Goal: Task Accomplishment & Management: Use online tool/utility

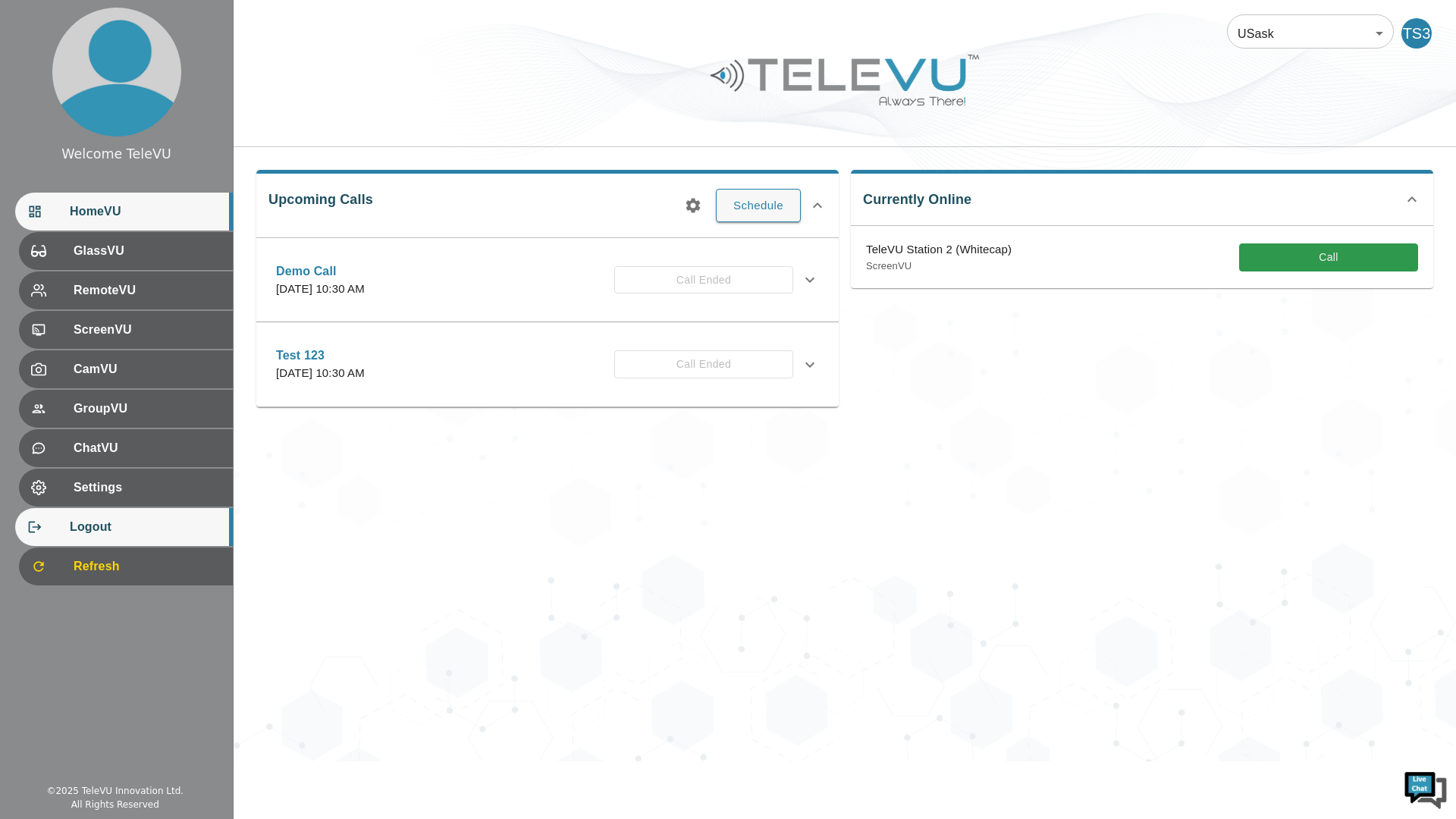
click at [109, 537] on div "Logout" at bounding box center [123, 527] width 218 height 37
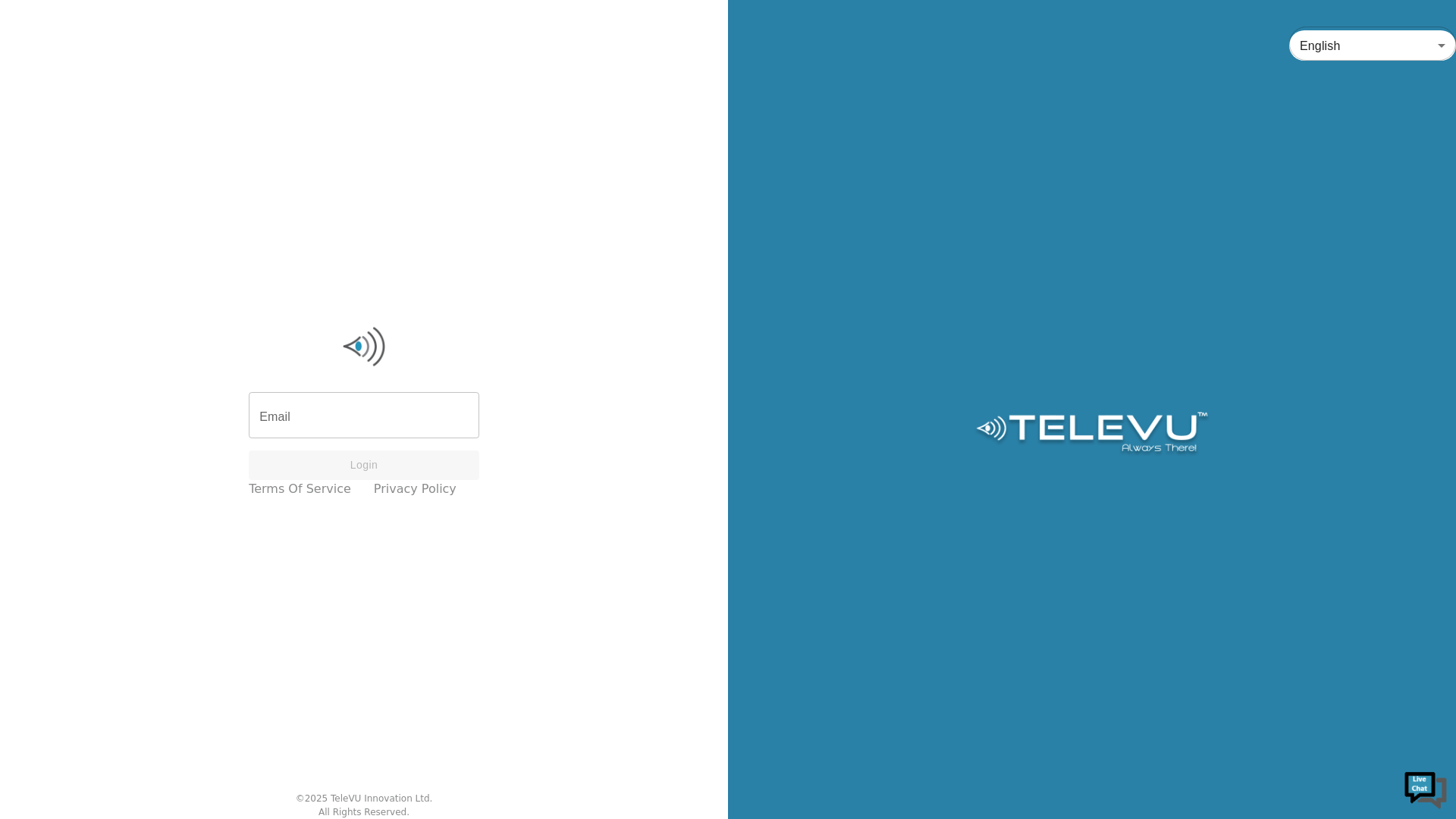
click at [364, 410] on input "Email" at bounding box center [364, 416] width 231 height 42
type input "[EMAIL_ADDRESS][DOMAIN_NAME]"
click at [349, 461] on button "Login" at bounding box center [364, 466] width 231 height 30
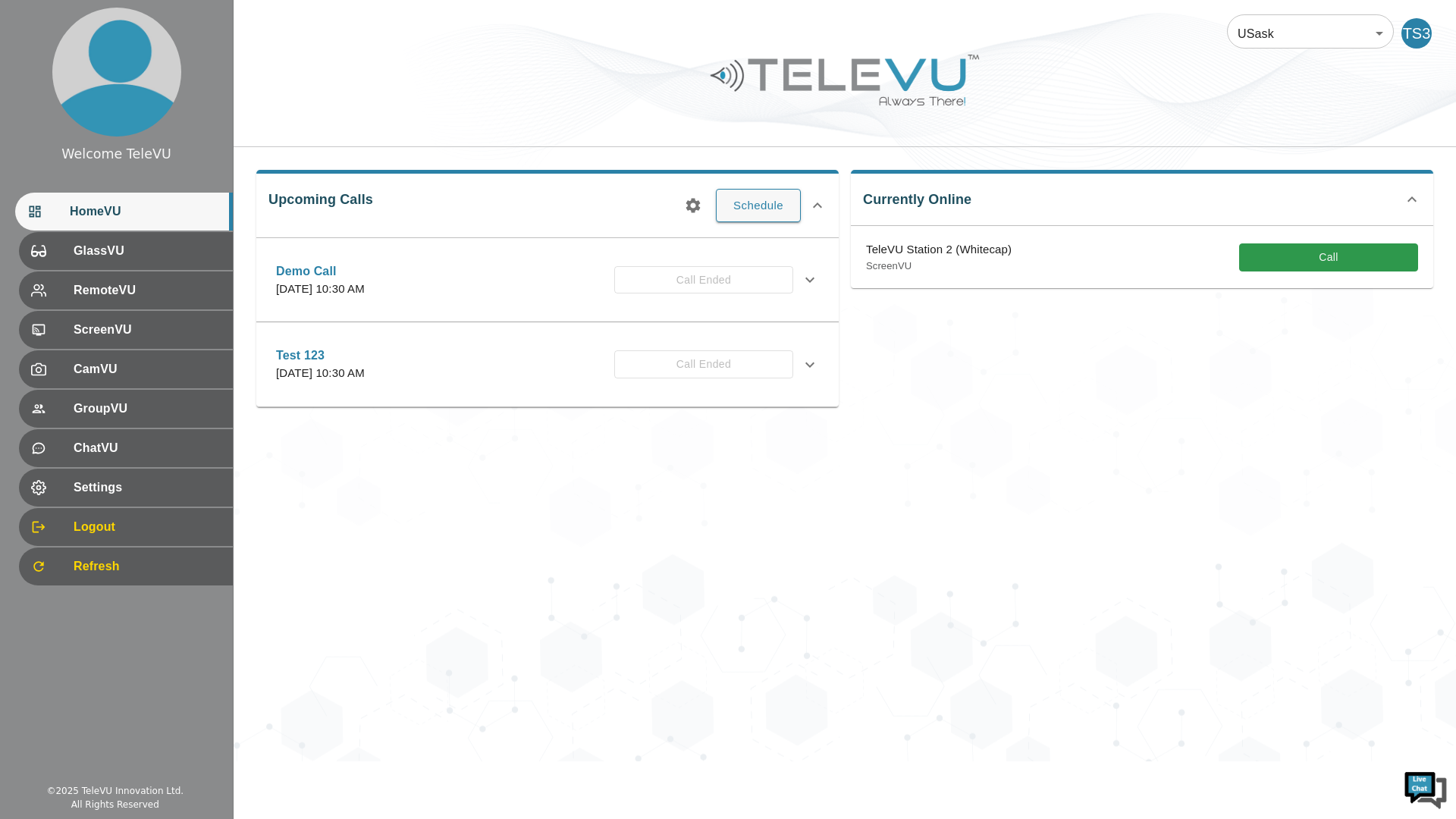
click at [1280, 485] on div "USask 12 ​ TS3 Upcoming Calls Schedule Demo Call [DATE] 10:30 AM Call Ended Des…" at bounding box center [844, 381] width 1222 height 762
click at [139, 525] on span "Logout" at bounding box center [145, 527] width 151 height 18
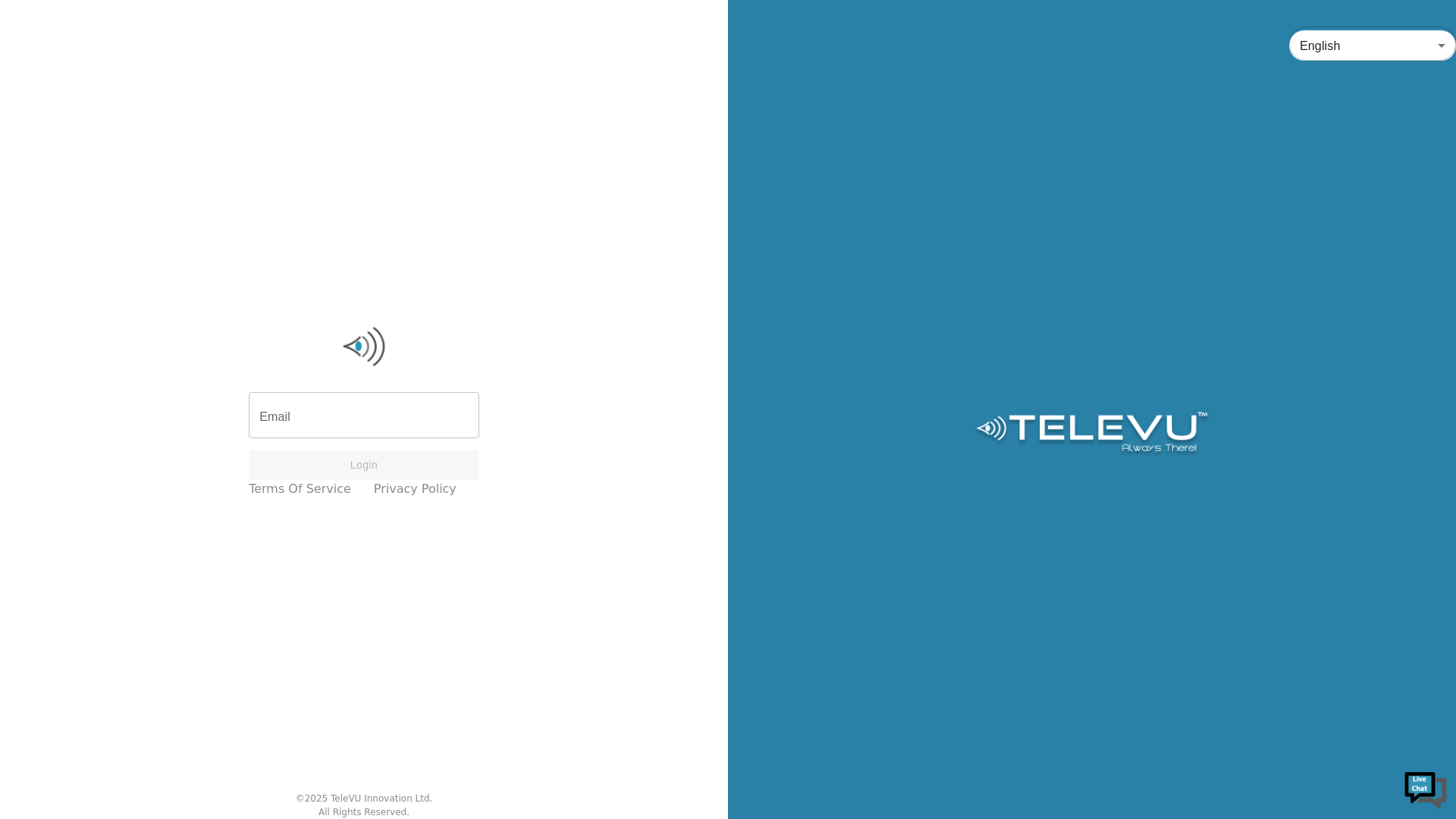
click at [339, 413] on input "Email" at bounding box center [364, 416] width 231 height 42
type input "[EMAIL_ADDRESS][DOMAIN_NAME]"
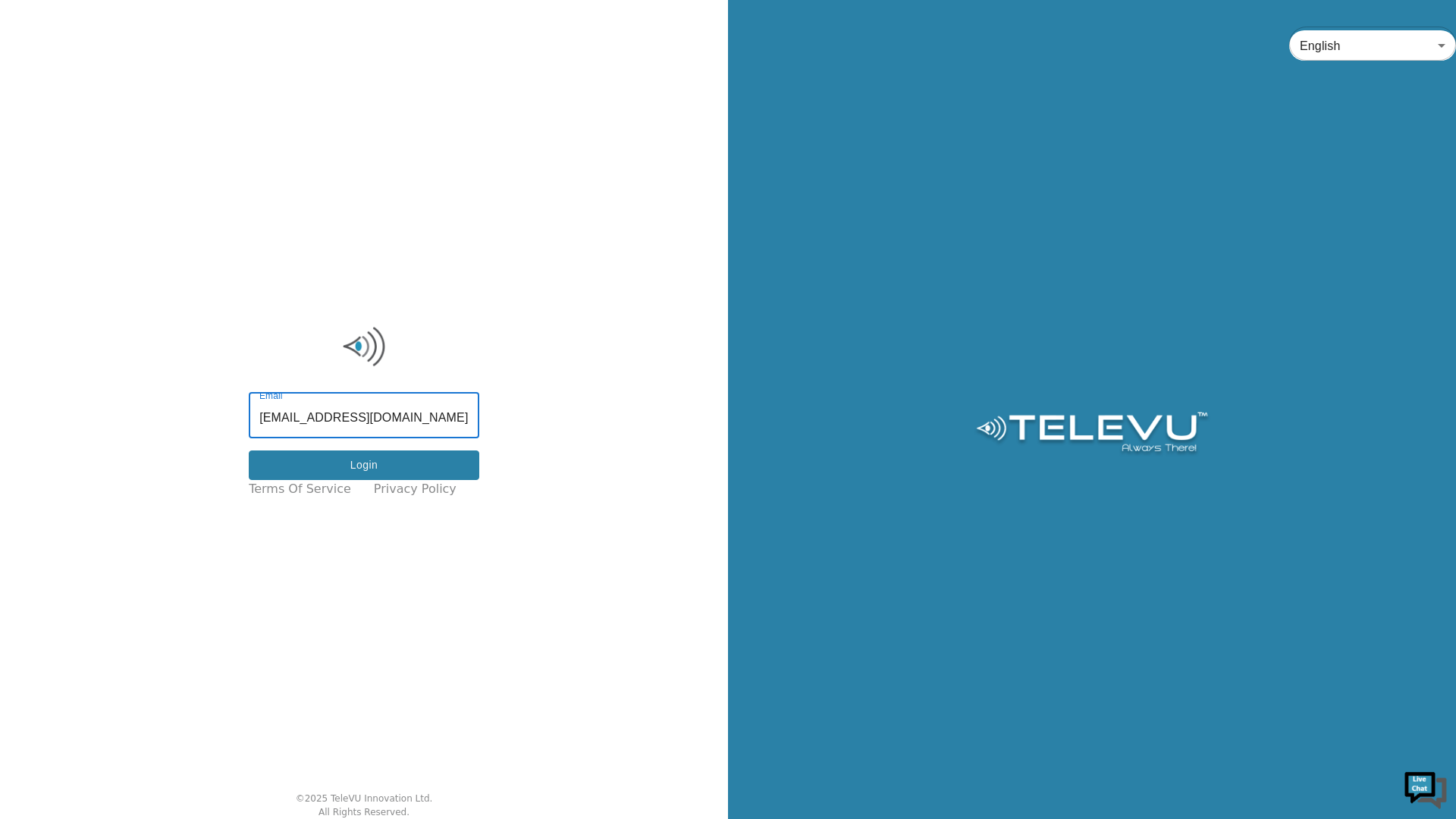
click at [382, 471] on button "Login" at bounding box center [364, 466] width 231 height 30
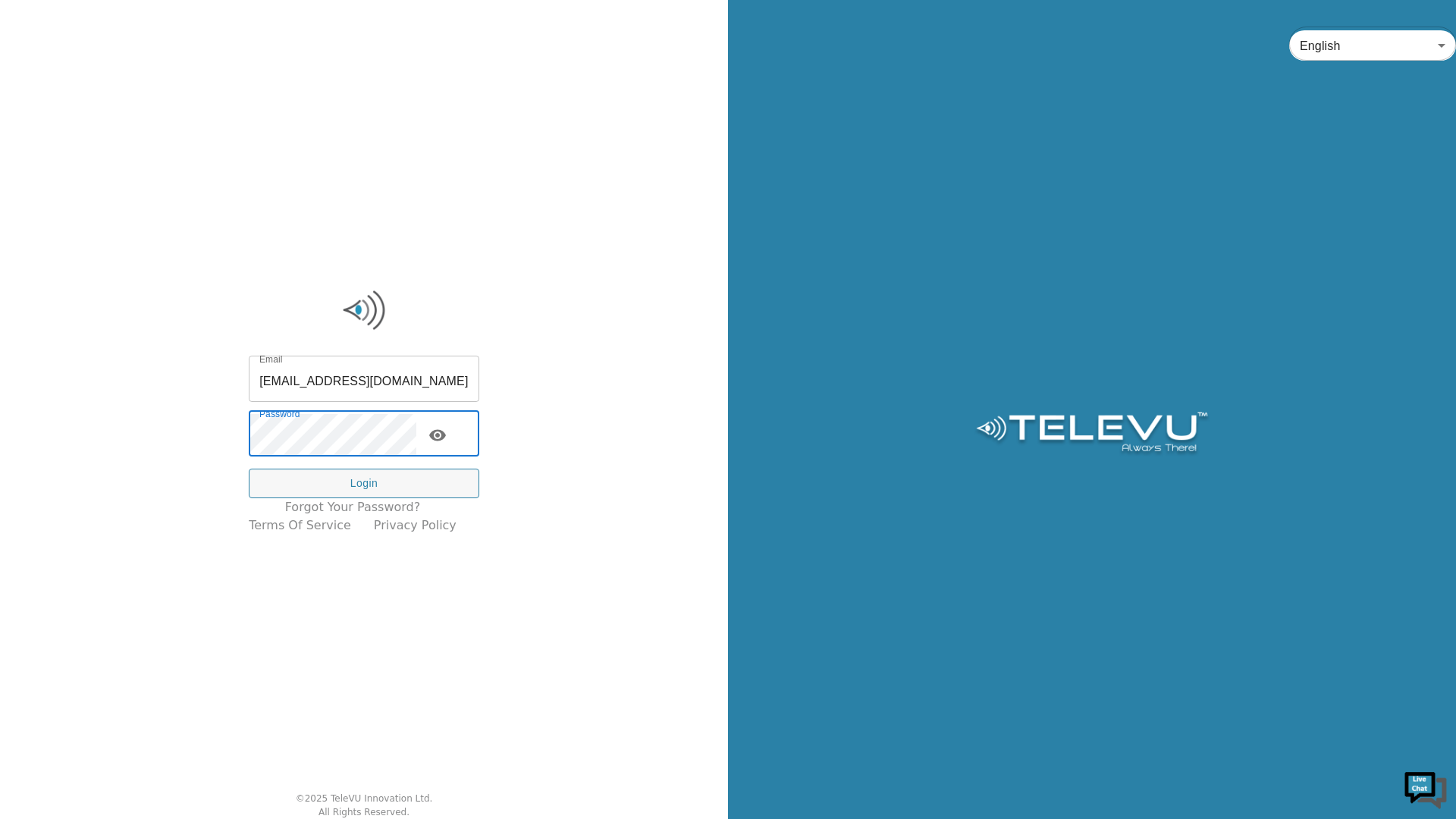
click at [446, 436] on icon "toggle password visibility" at bounding box center [437, 436] width 17 height 12
click at [450, 366] on input "[EMAIL_ADDRESS][DOMAIN_NAME]" at bounding box center [364, 380] width 231 height 42
click at [430, 383] on input "[EMAIL_ADDRESS][DOMAIN_NAME]" at bounding box center [364, 380] width 231 height 42
click at [426, 381] on input "[EMAIL_ADDRESS][DOMAIN_NAME]" at bounding box center [364, 380] width 231 height 42
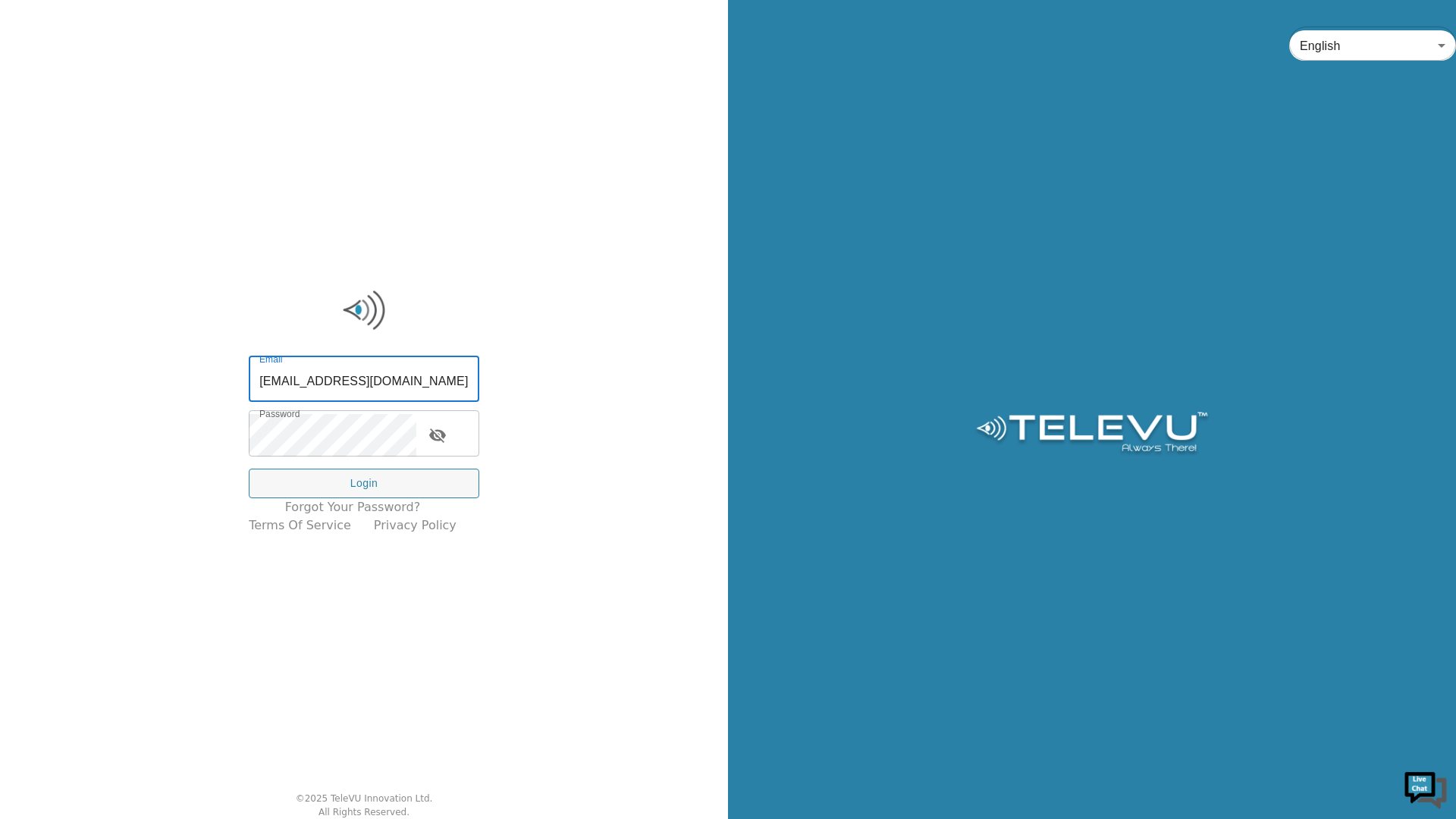
click at [426, 381] on input "[EMAIL_ADDRESS][DOMAIN_NAME]" at bounding box center [364, 380] width 231 height 42
click at [360, 486] on button "Login" at bounding box center [364, 484] width 231 height 30
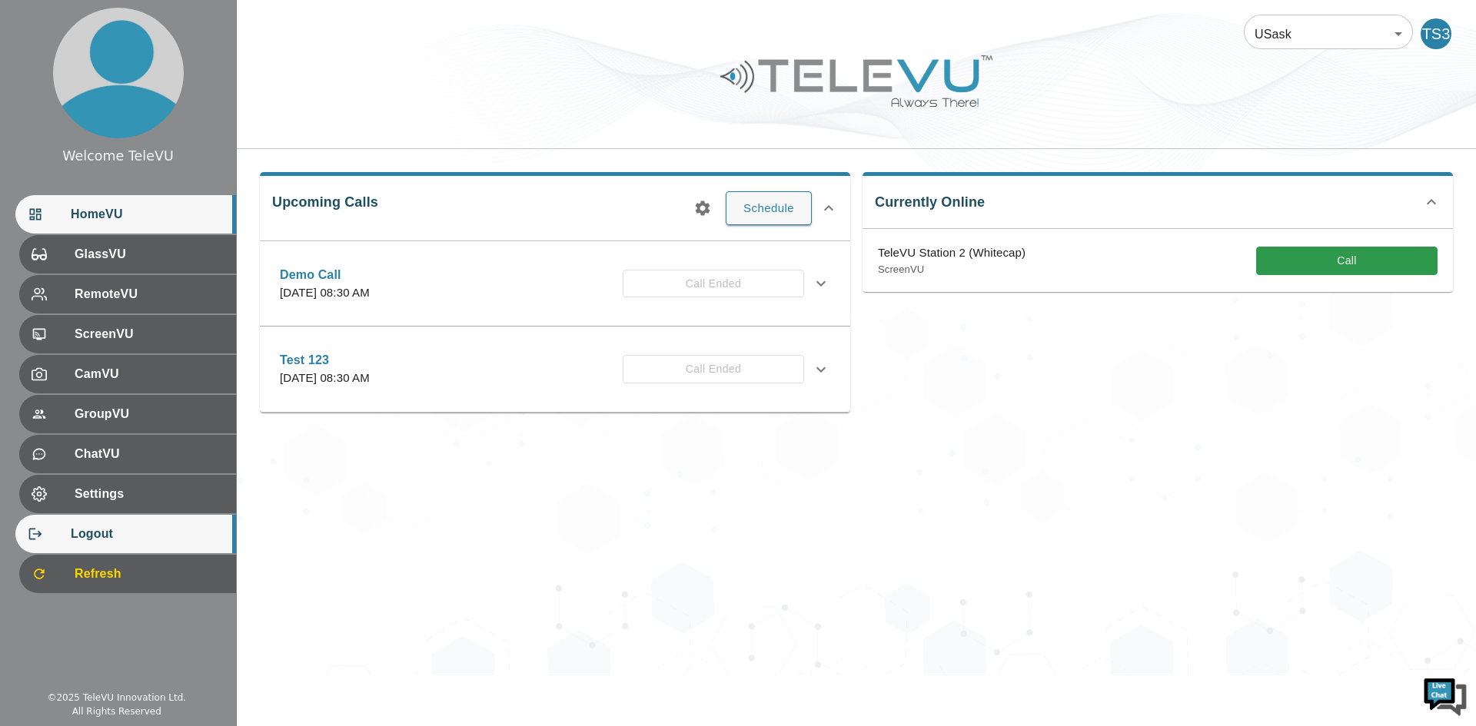
click at [108, 540] on span "Logout" at bounding box center [147, 534] width 153 height 18
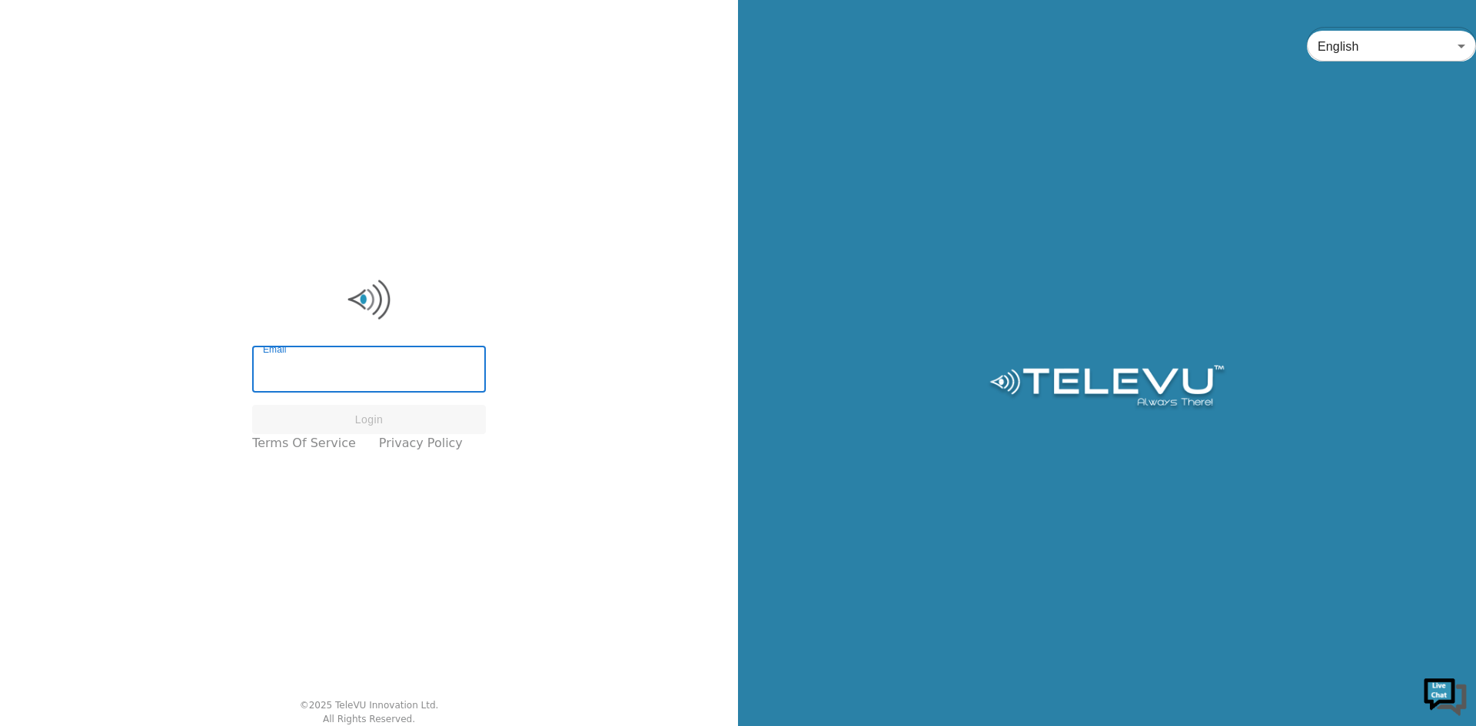
click at [335, 364] on input "Email" at bounding box center [369, 371] width 234 height 43
type input "[EMAIL_ADDRESS][DOMAIN_NAME]"
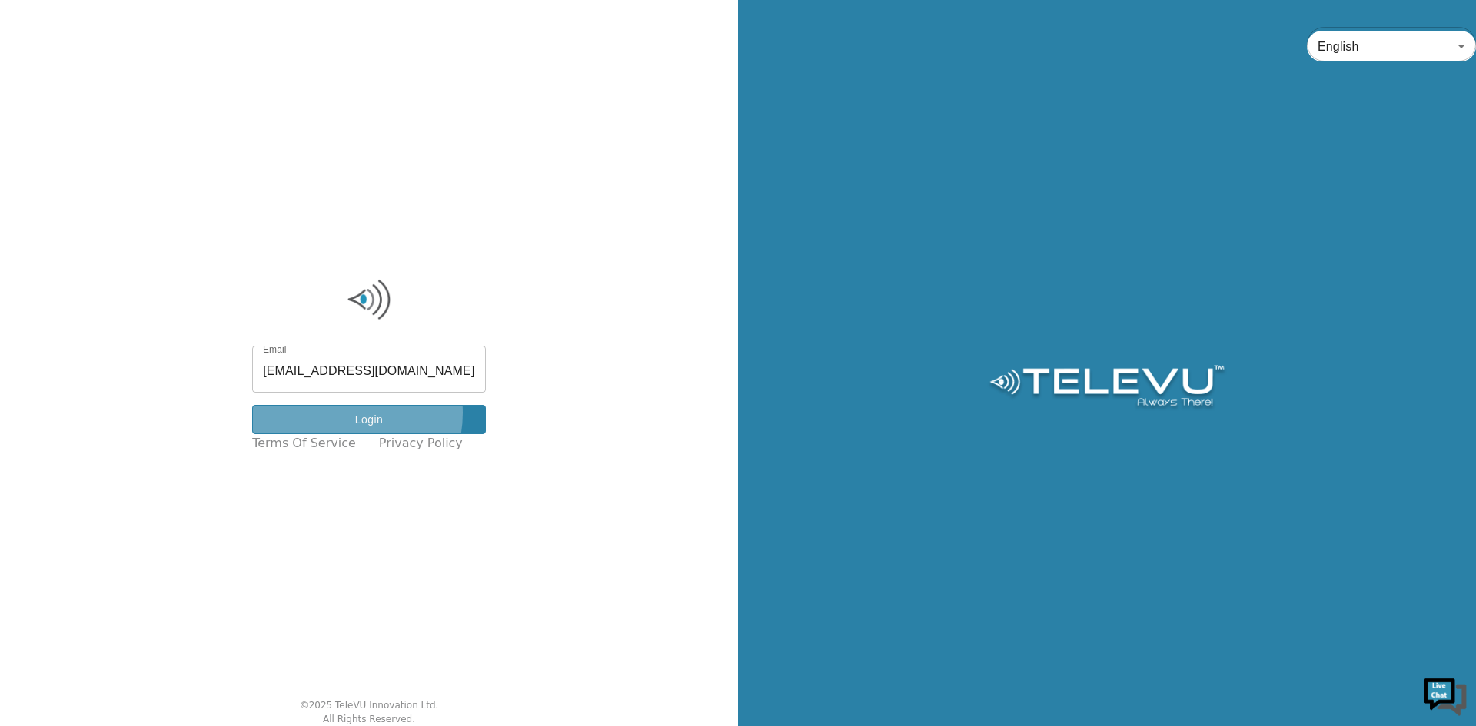
click at [352, 414] on button "Login" at bounding box center [369, 420] width 234 height 30
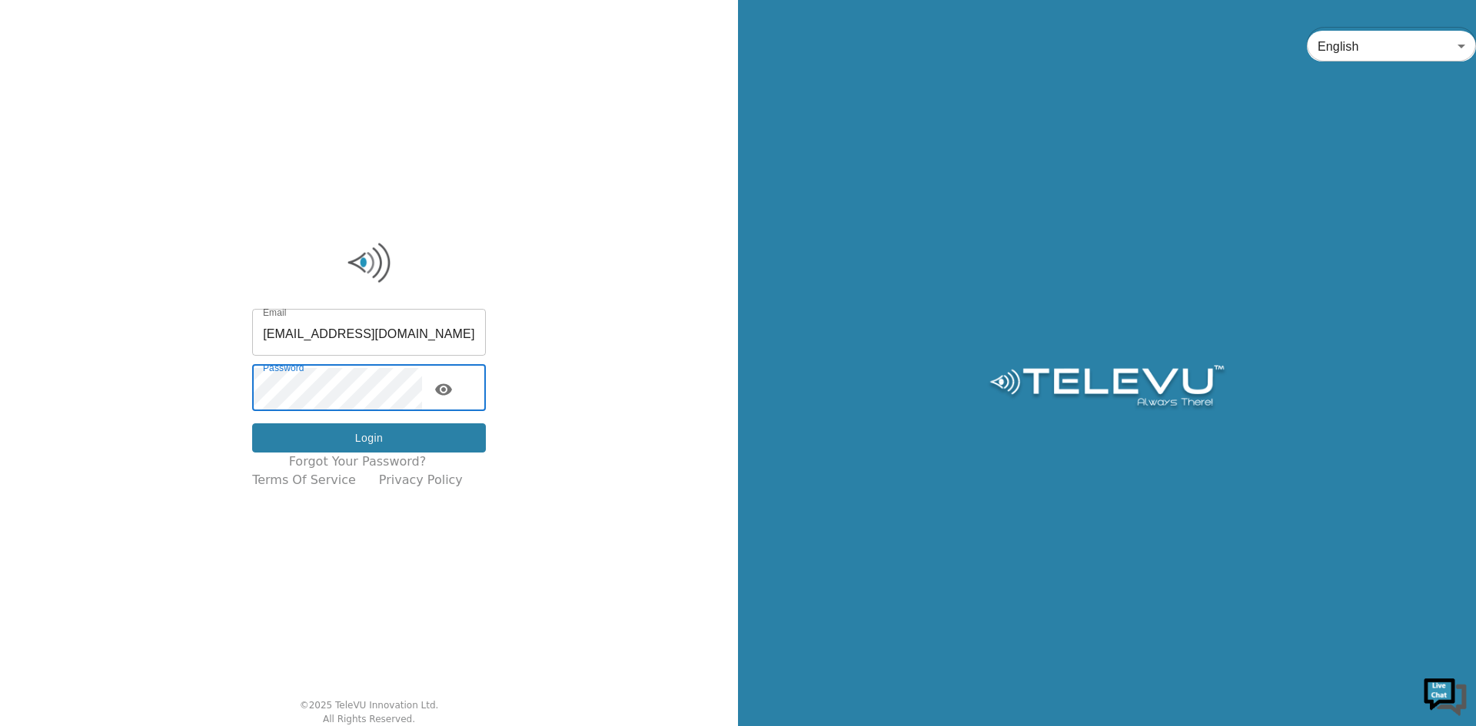
click at [368, 438] on button "Login" at bounding box center [369, 438] width 234 height 30
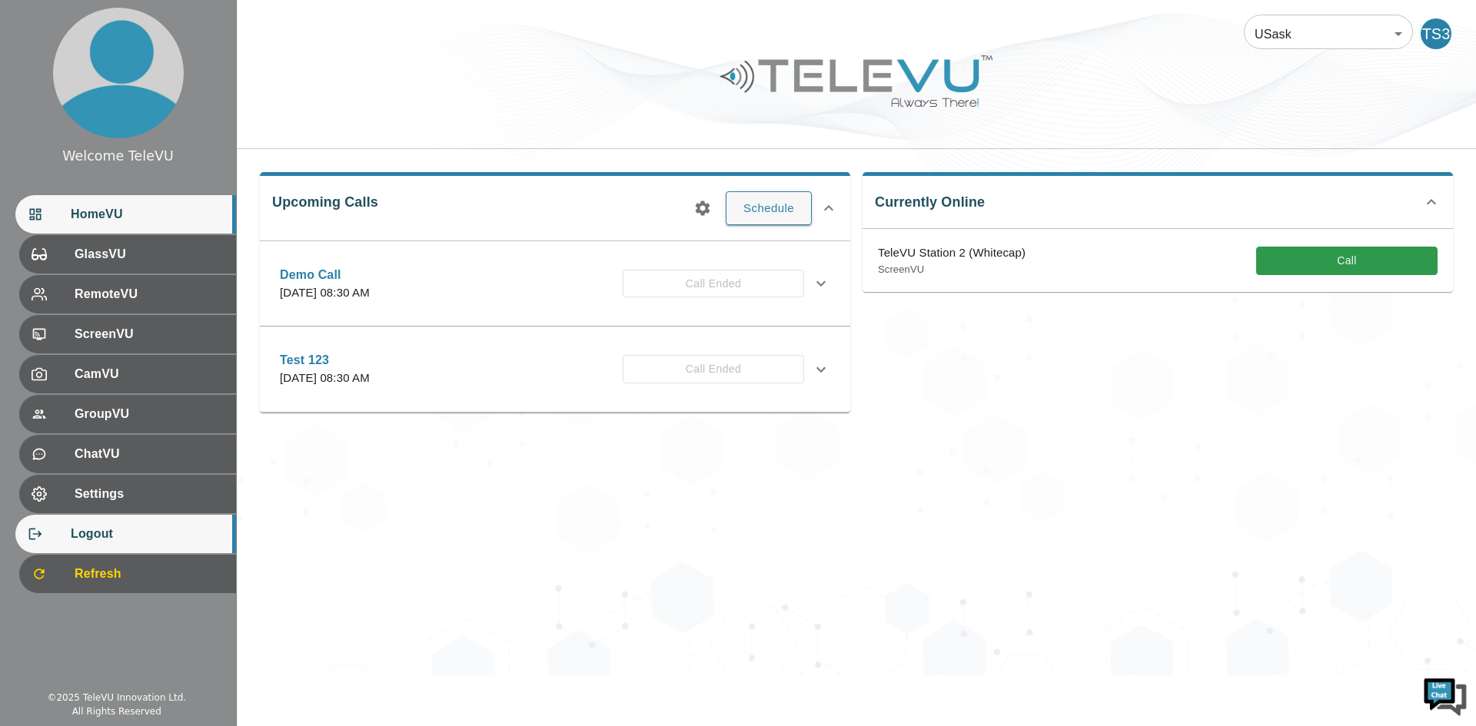
click at [122, 526] on span "Logout" at bounding box center [147, 534] width 153 height 18
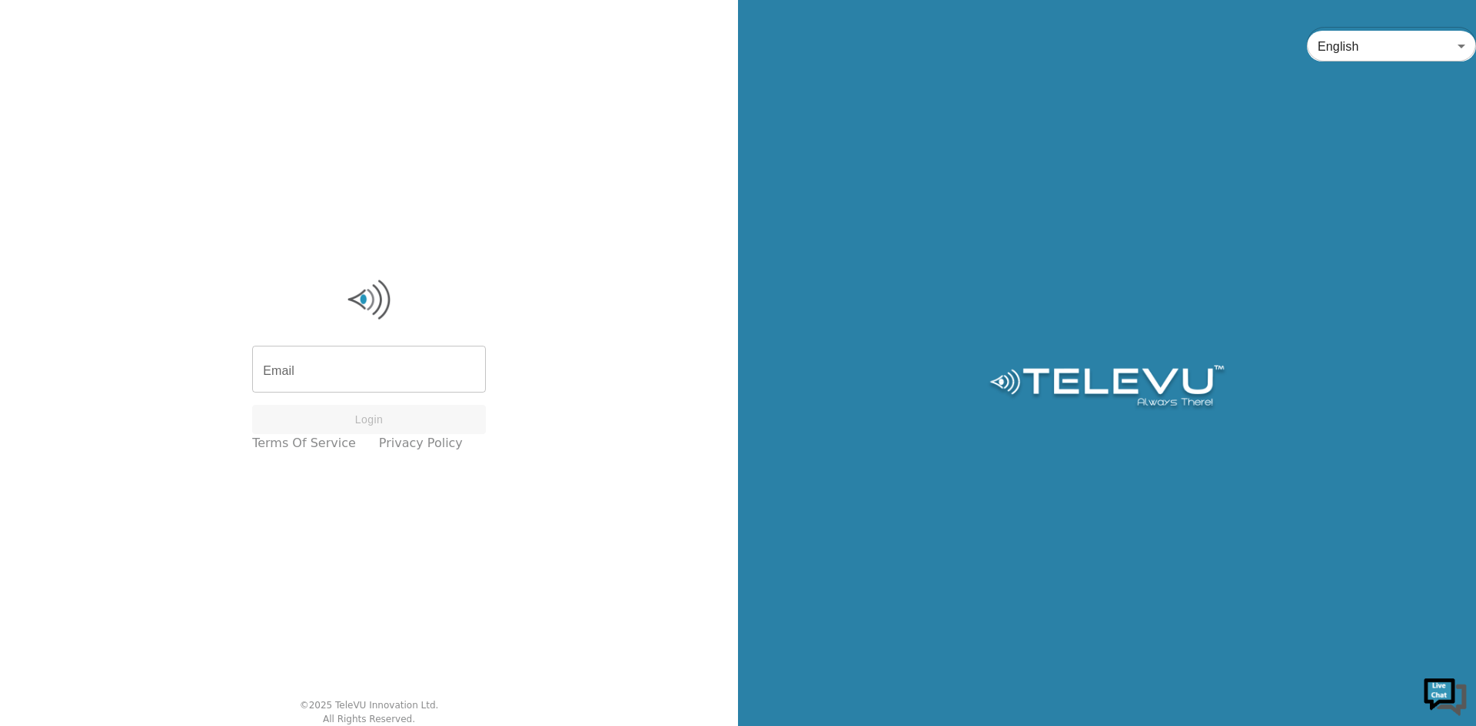
click at [319, 344] on div "Email Email Login Terms of Service Privacy Policy" at bounding box center [368, 365] width 249 height 192
click at [316, 365] on input "Email" at bounding box center [369, 371] width 234 height 43
type input "[EMAIL_ADDRESS][DOMAIN_NAME]"
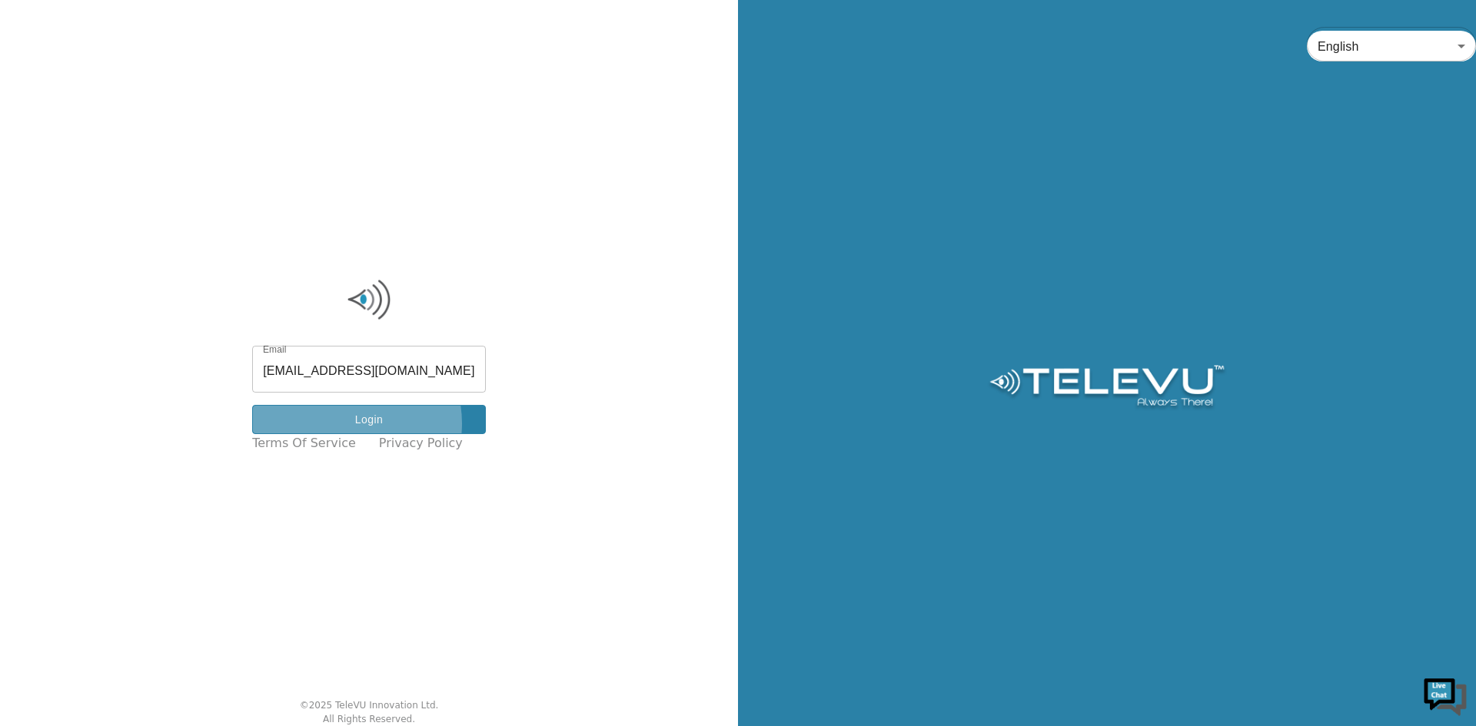
click at [359, 423] on button "Login" at bounding box center [369, 420] width 234 height 30
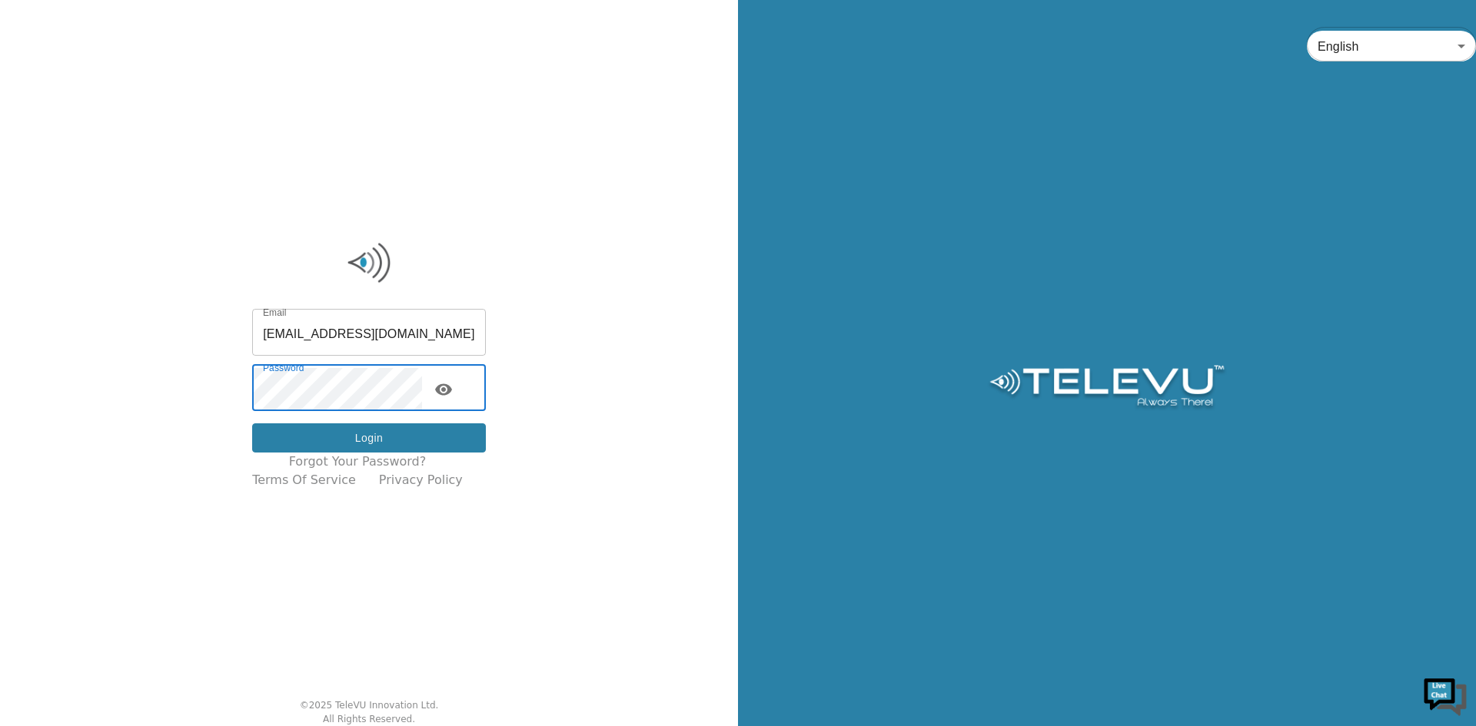
click at [303, 442] on button "Login" at bounding box center [369, 438] width 234 height 30
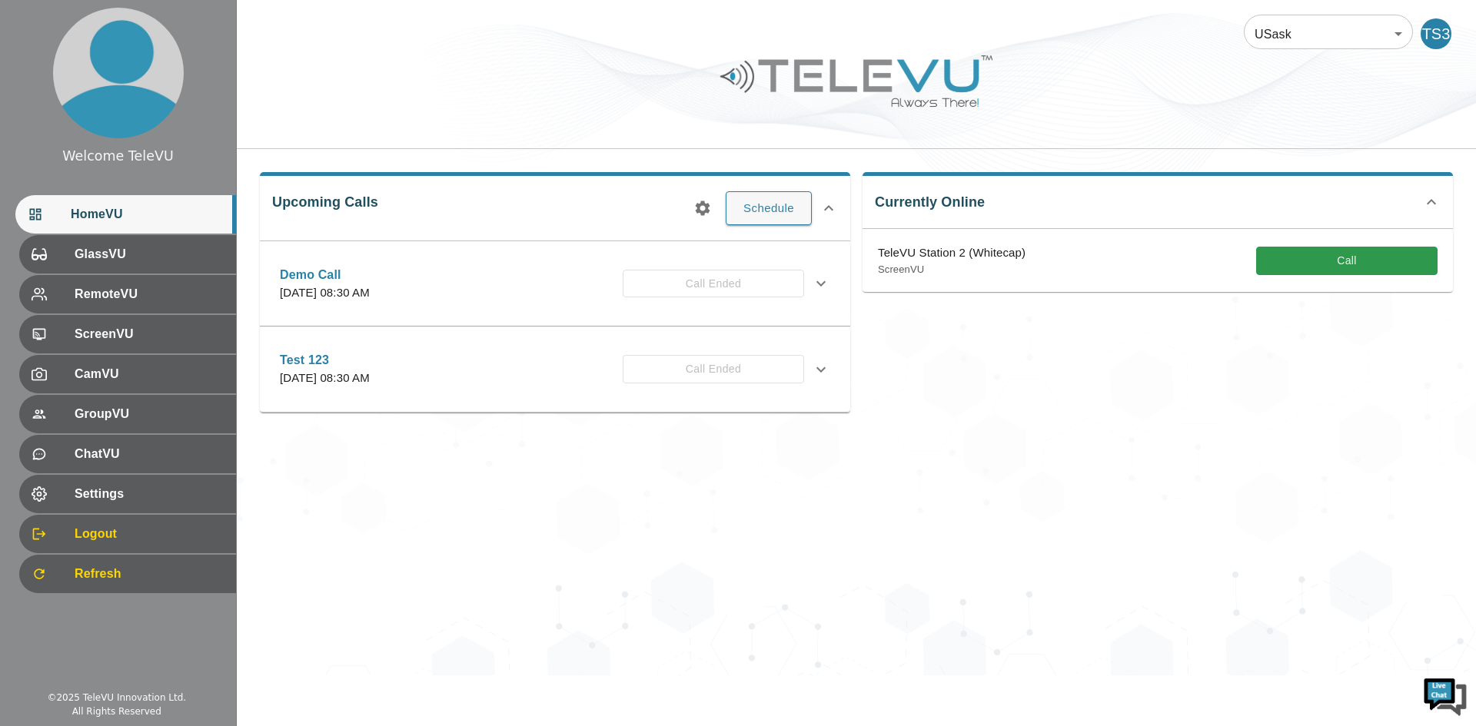
click at [1097, 416] on div "Upcoming Calls Schedule Demo Call Thursday, July 31, 2025 at 08:30 AM Call Ende…" at bounding box center [856, 292] width 1239 height 287
